Goal: Navigation & Orientation: Find specific page/section

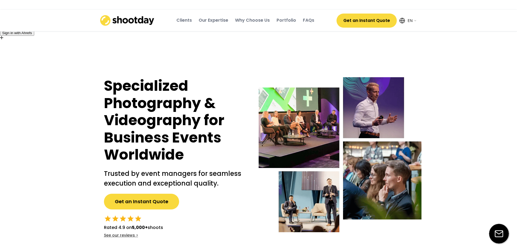
select select ""en""
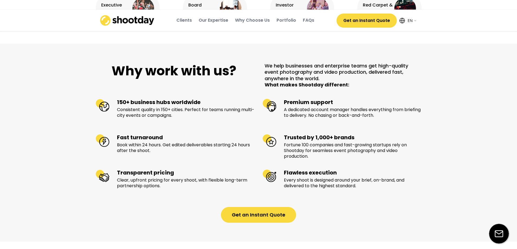
scroll to position [516, 0]
